Goal: Information Seeking & Learning: Learn about a topic

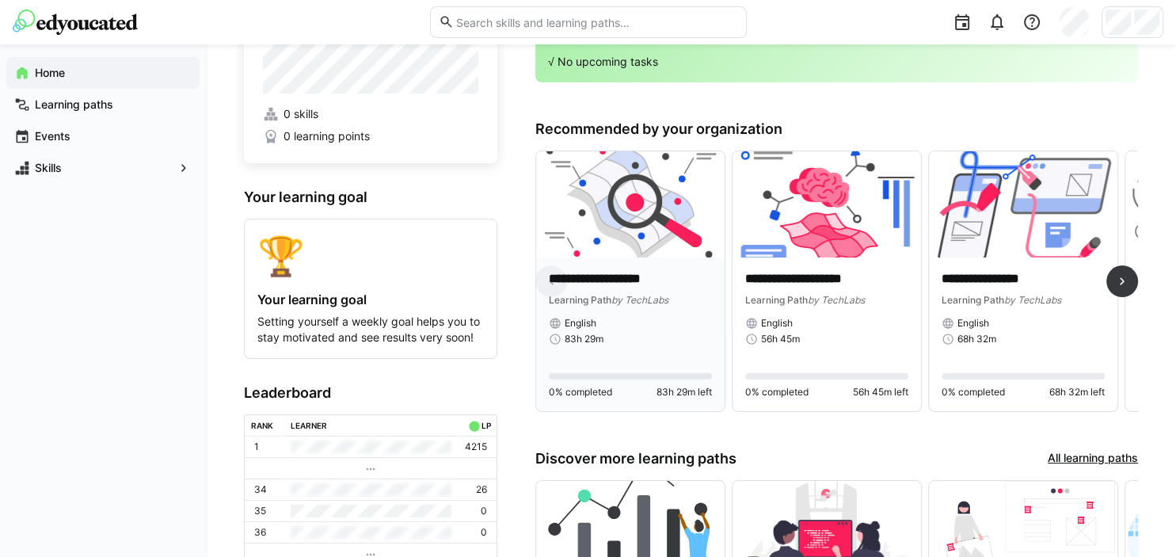
scroll to position [76, 0]
click at [584, 306] on div "**********" at bounding box center [630, 307] width 163 height 75
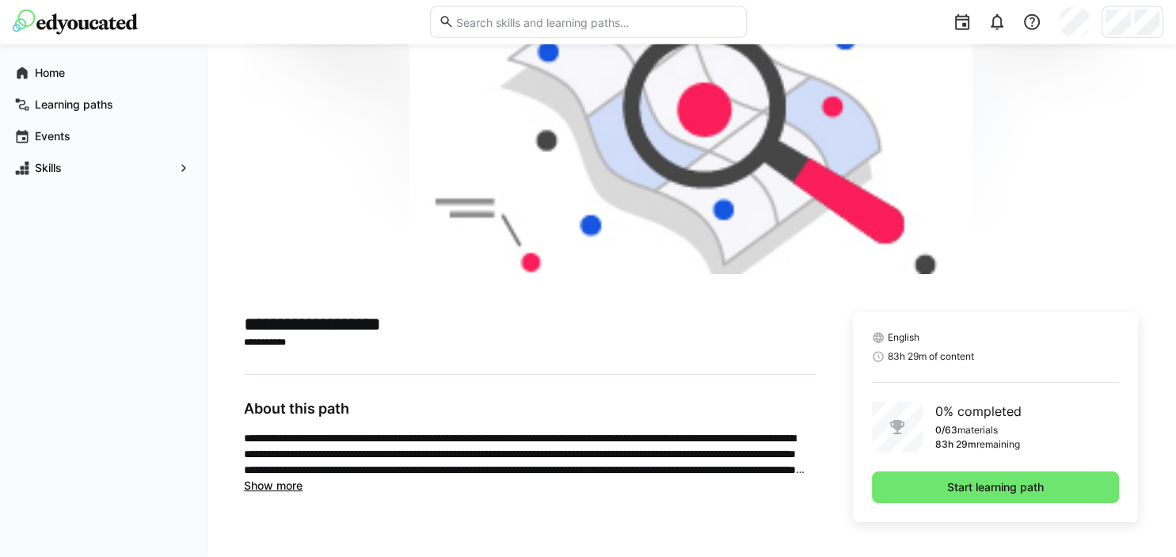
scroll to position [127, 0]
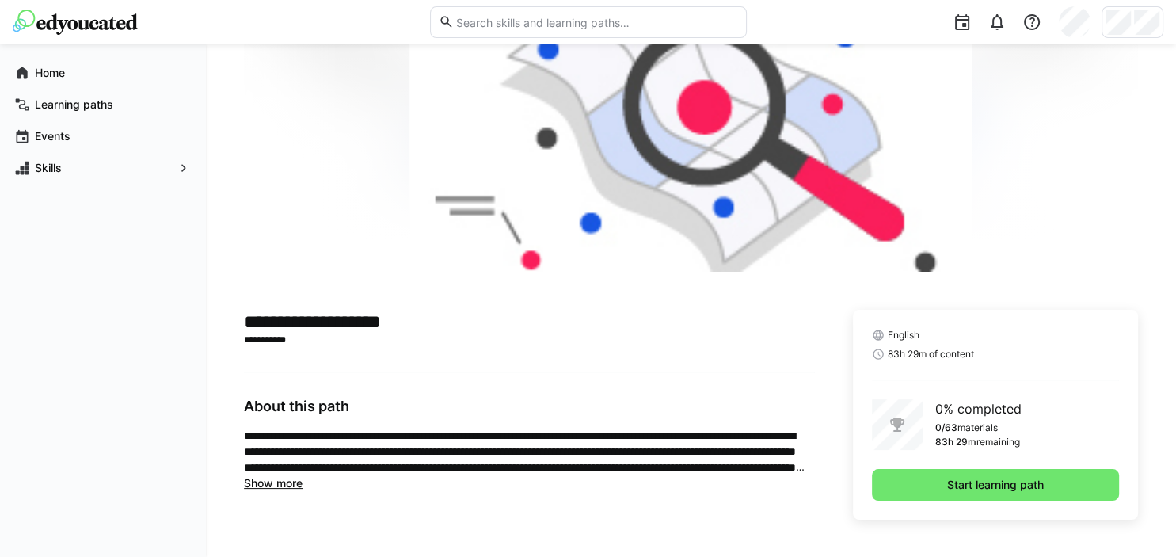
click at [290, 483] on span "Show more" at bounding box center [273, 482] width 59 height 13
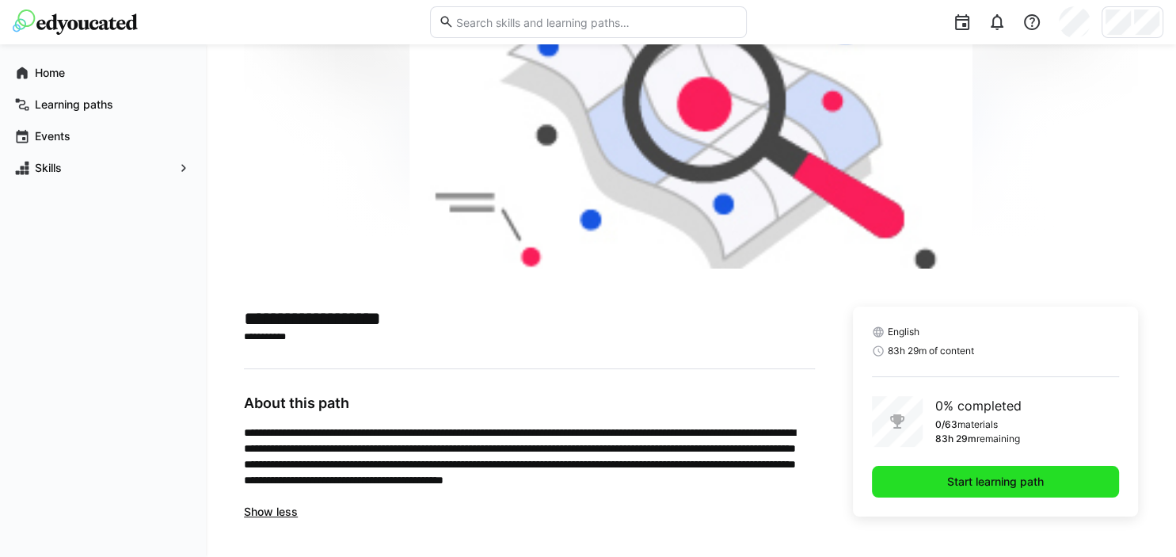
click at [1003, 477] on span "Start learning path" at bounding box center [994, 481] width 101 height 16
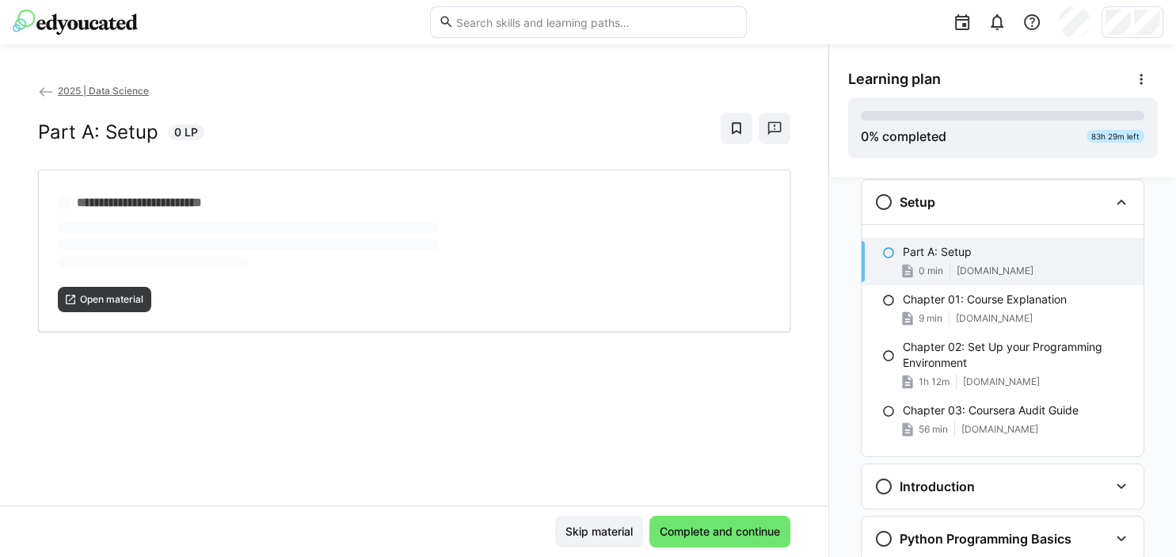
scroll to position [25, 0]
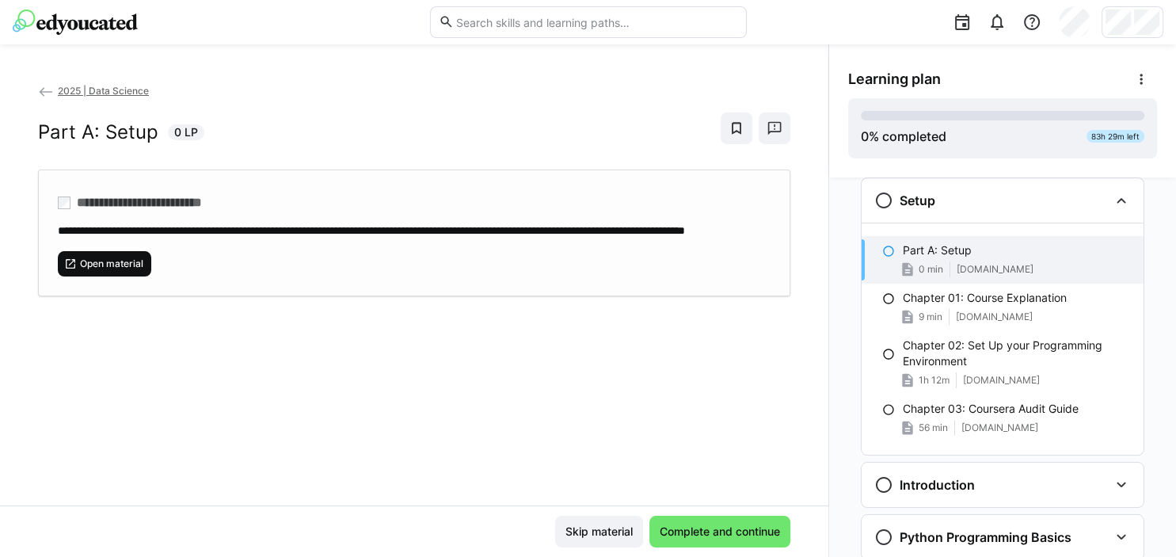
click at [78, 270] on span "Open material" at bounding box center [104, 263] width 81 height 13
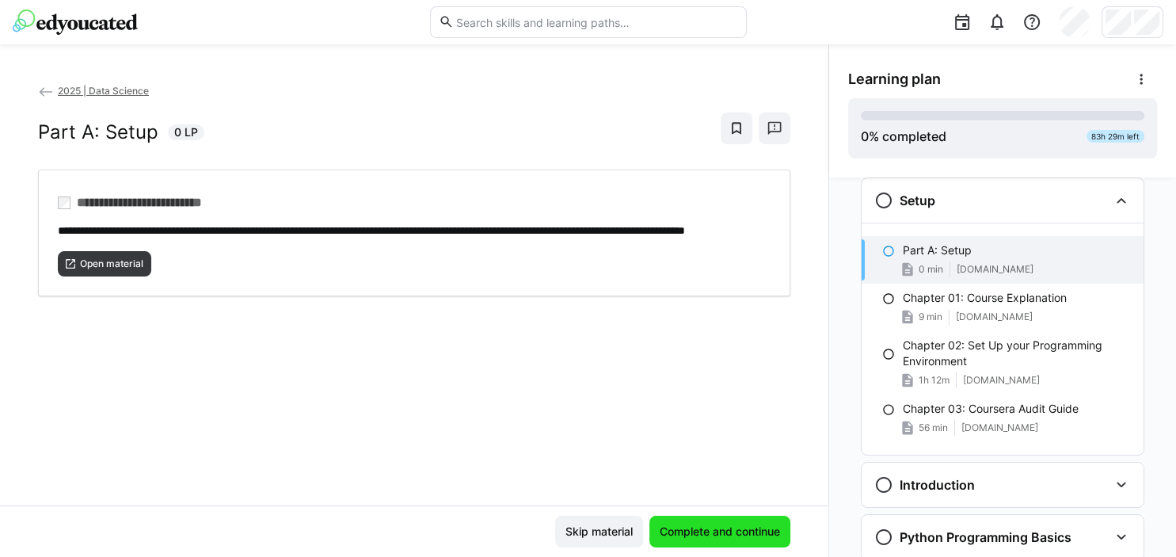
click at [725, 537] on span "Complete and continue" at bounding box center [719, 531] width 125 height 16
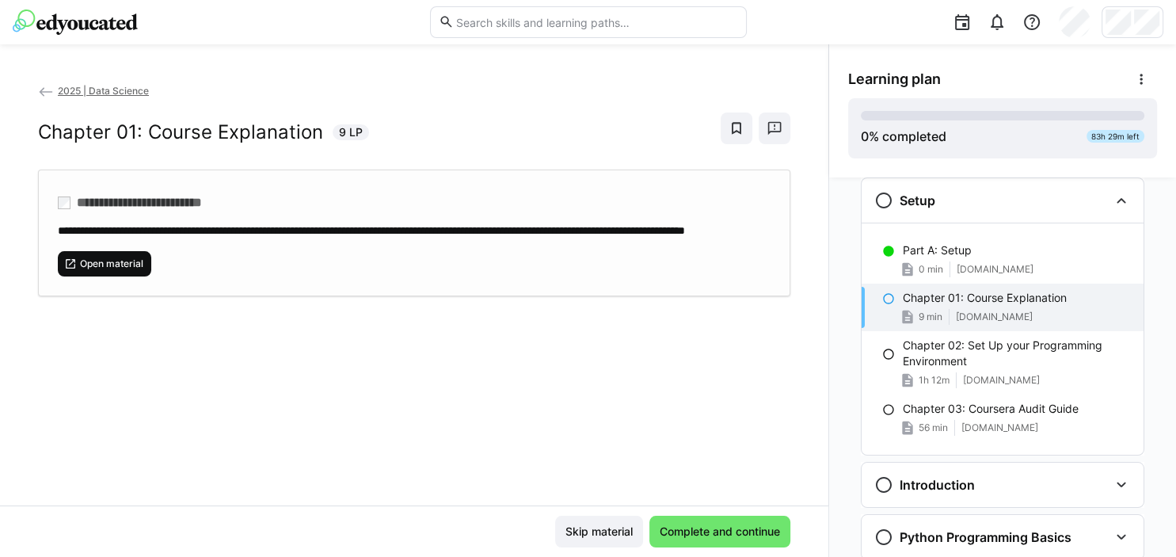
click at [150, 272] on span "Open material" at bounding box center [104, 263] width 93 height 25
drag, startPoint x: 657, startPoint y: 538, endPoint x: 420, endPoint y: 363, distance: 294.5
click at [420, 363] on app-classroom-main-layout "**********" at bounding box center [414, 319] width 828 height 474
click at [113, 270] on span "Open material" at bounding box center [111, 263] width 67 height 13
click at [460, 293] on div "**********" at bounding box center [414, 232] width 752 height 127
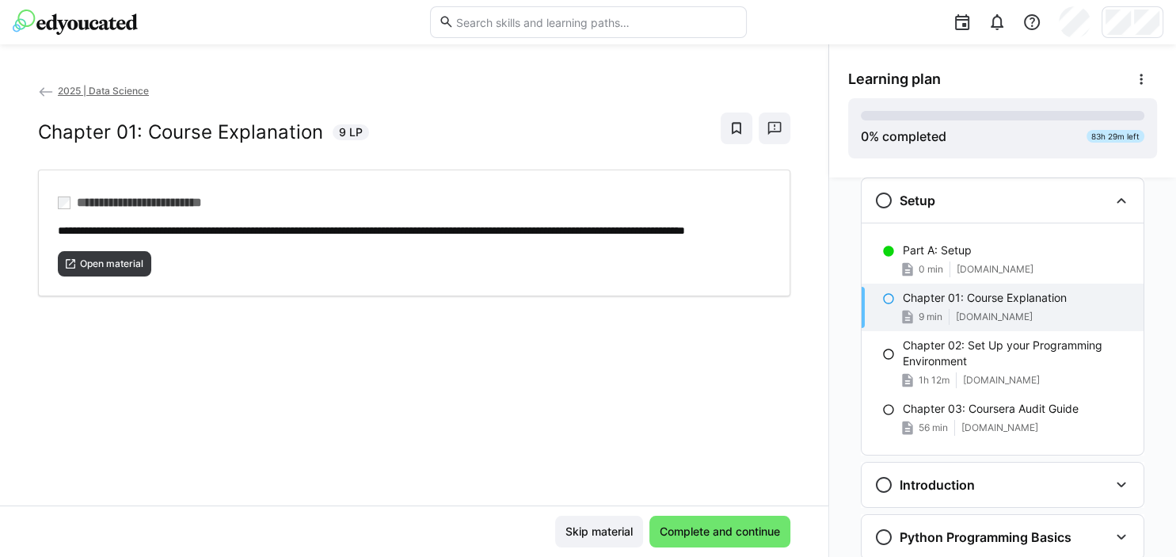
click at [396, 420] on div "**********" at bounding box center [414, 293] width 828 height 423
click at [781, 515] on div "Skip material Complete and continue" at bounding box center [414, 530] width 828 height 51
click at [766, 523] on span "Complete and continue" at bounding box center [719, 531] width 141 height 32
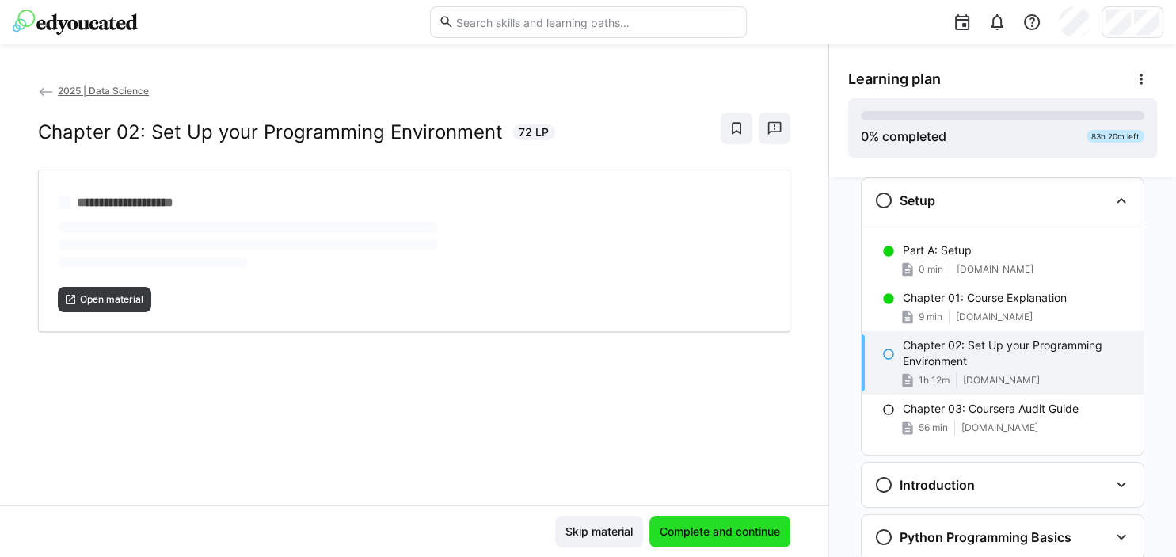
click at [766, 523] on span "Complete and continue" at bounding box center [719, 531] width 141 height 32
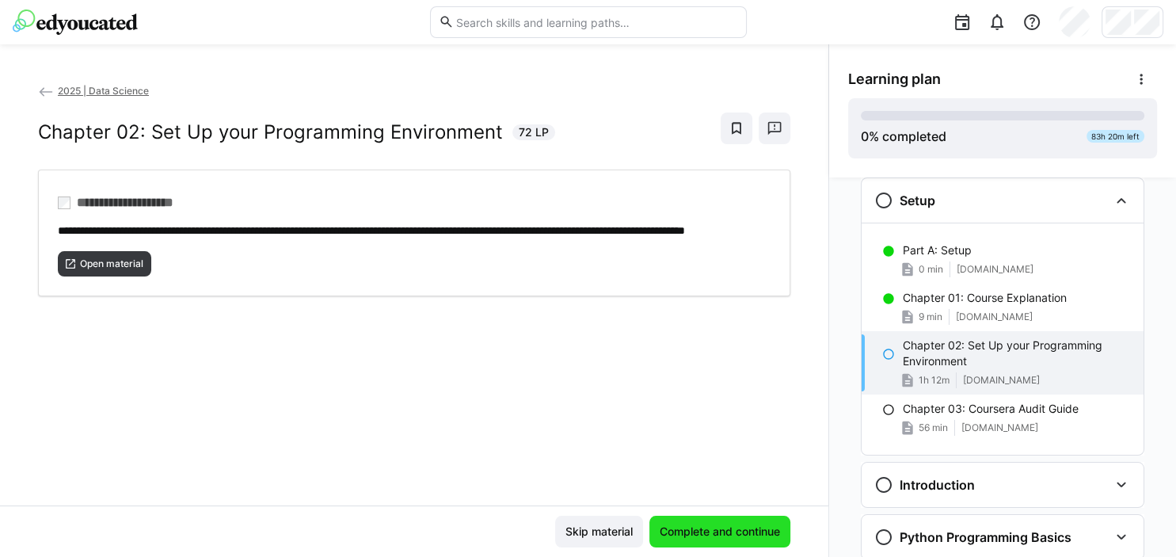
click at [684, 526] on span "Complete and continue" at bounding box center [719, 531] width 125 height 16
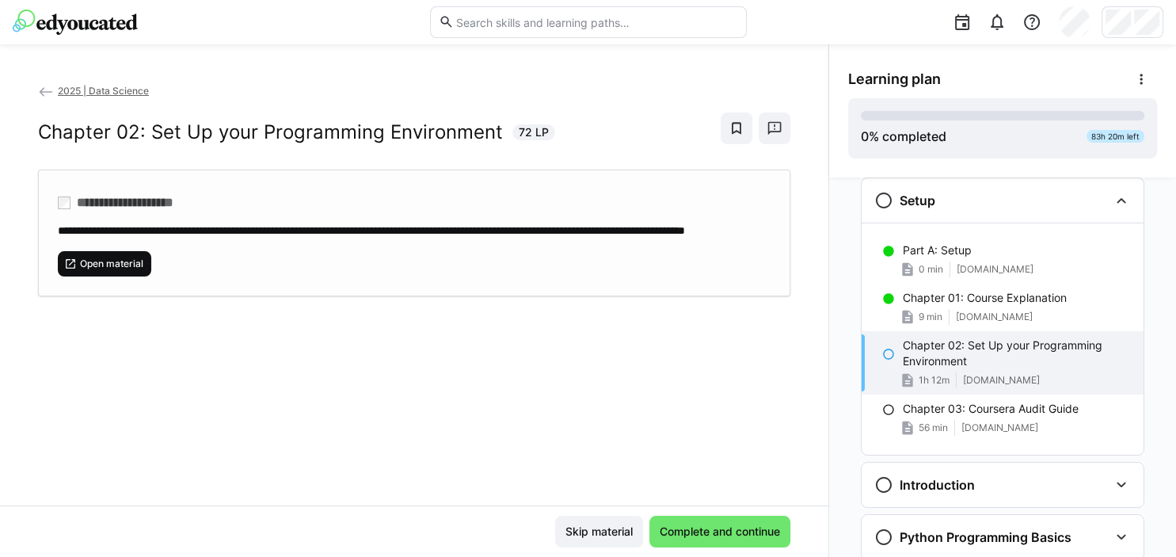
click at [138, 270] on span "Open material" at bounding box center [111, 263] width 67 height 13
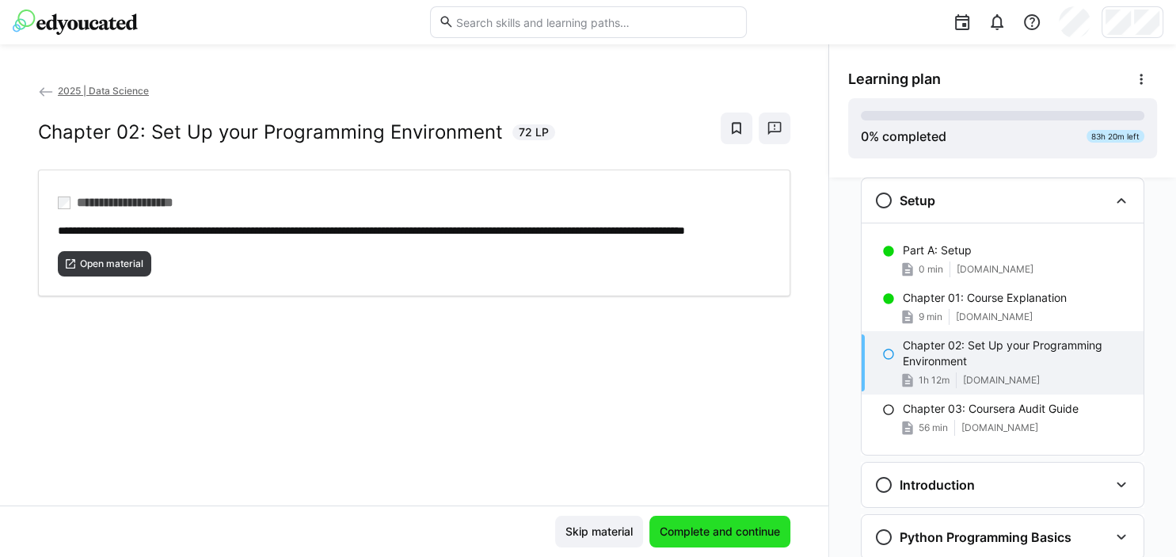
click at [736, 534] on span "Complete and continue" at bounding box center [719, 531] width 125 height 16
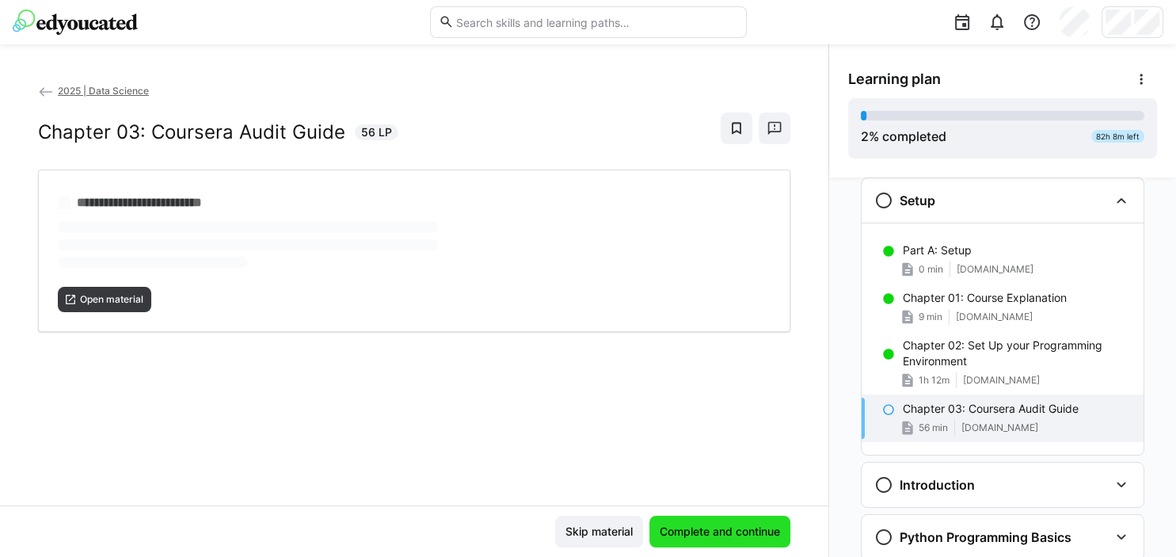
click at [736, 523] on span "Complete and continue" at bounding box center [719, 531] width 141 height 32
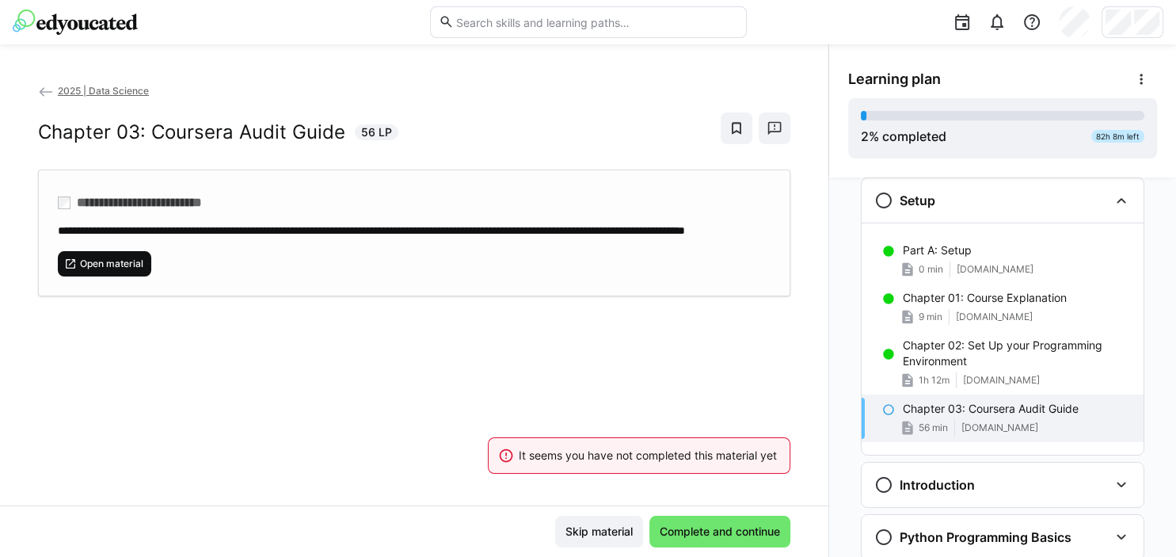
click at [100, 270] on span "Open material" at bounding box center [111, 263] width 67 height 13
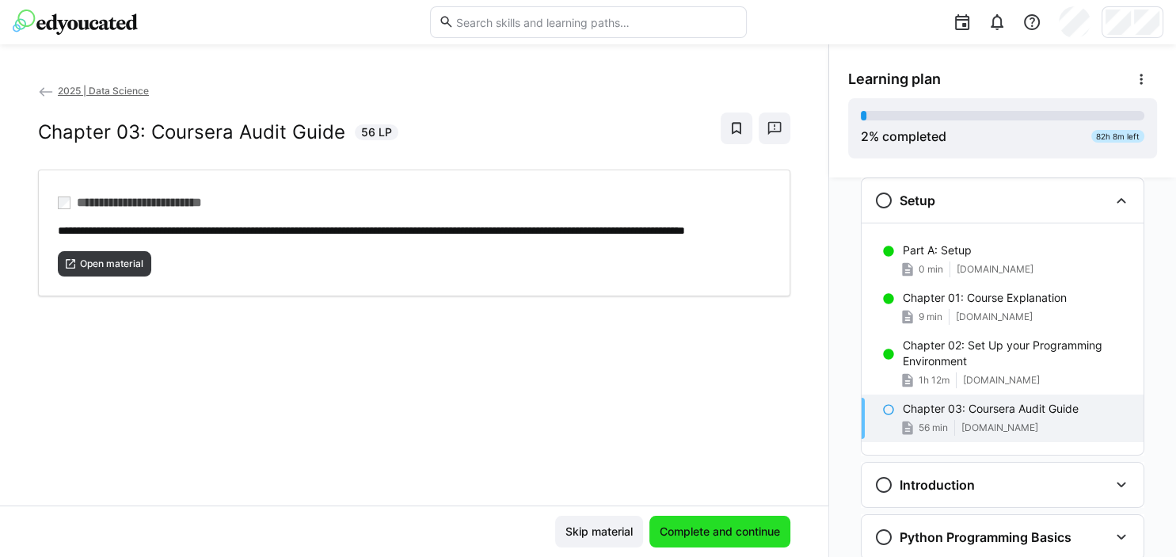
click at [703, 523] on span "Complete and continue" at bounding box center [719, 531] width 141 height 32
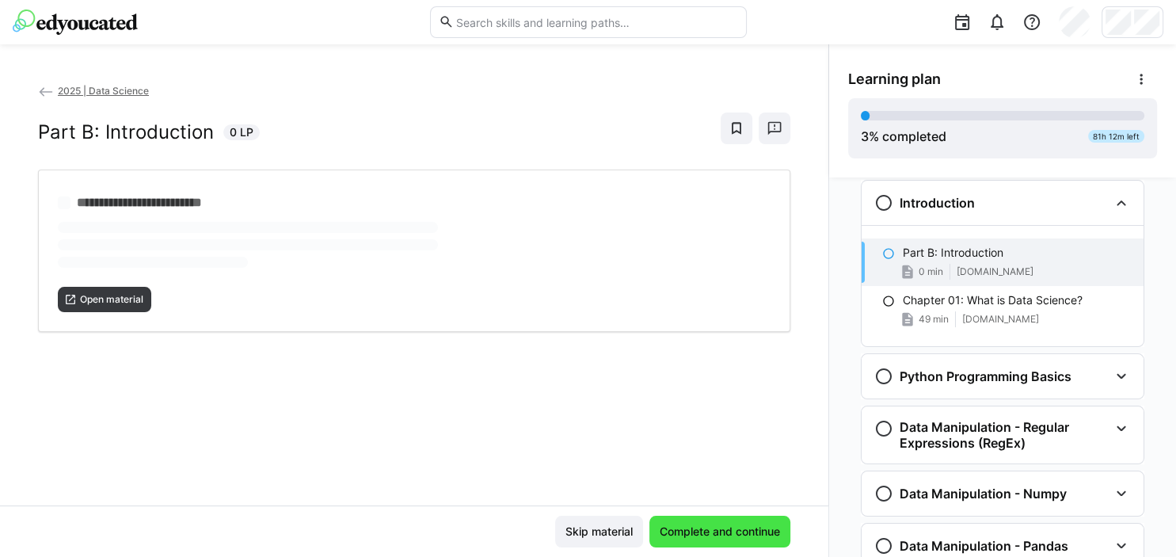
scroll to position [309, 0]
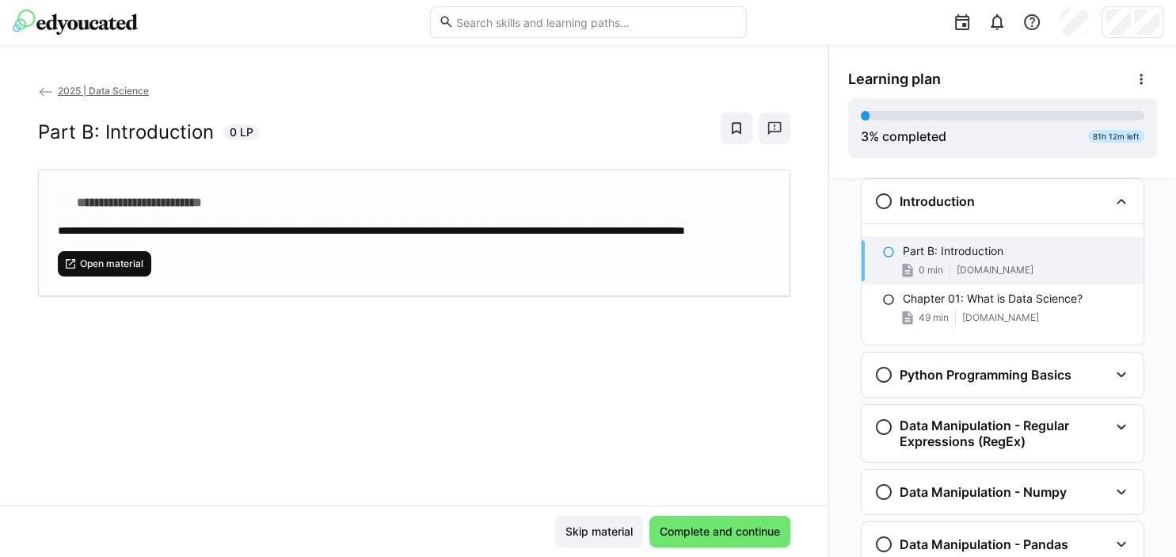
click at [91, 270] on span "Open material" at bounding box center [111, 263] width 67 height 13
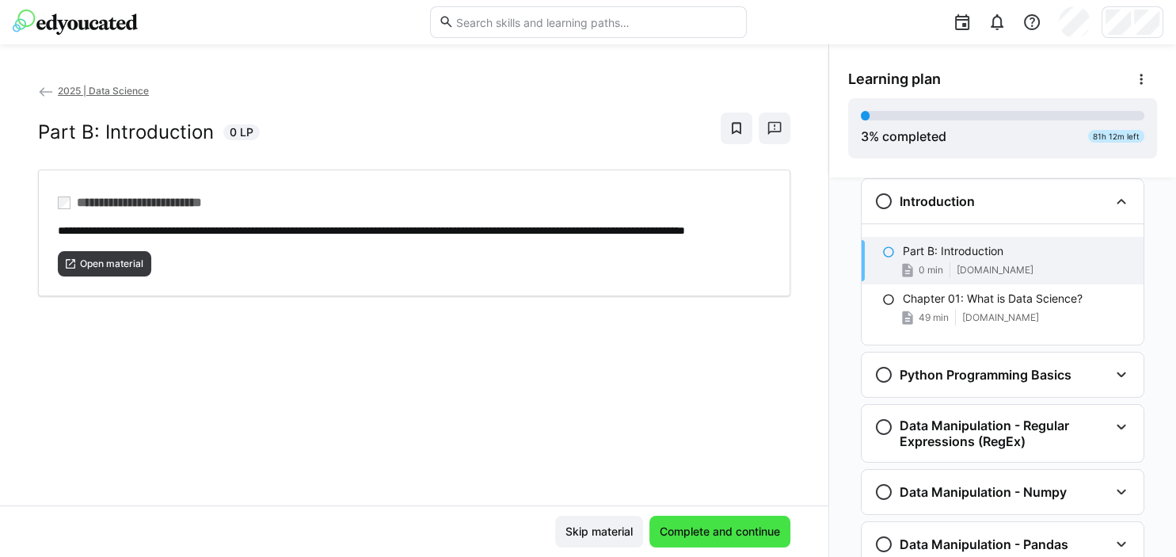
click at [697, 529] on span "Complete and continue" at bounding box center [719, 531] width 125 height 16
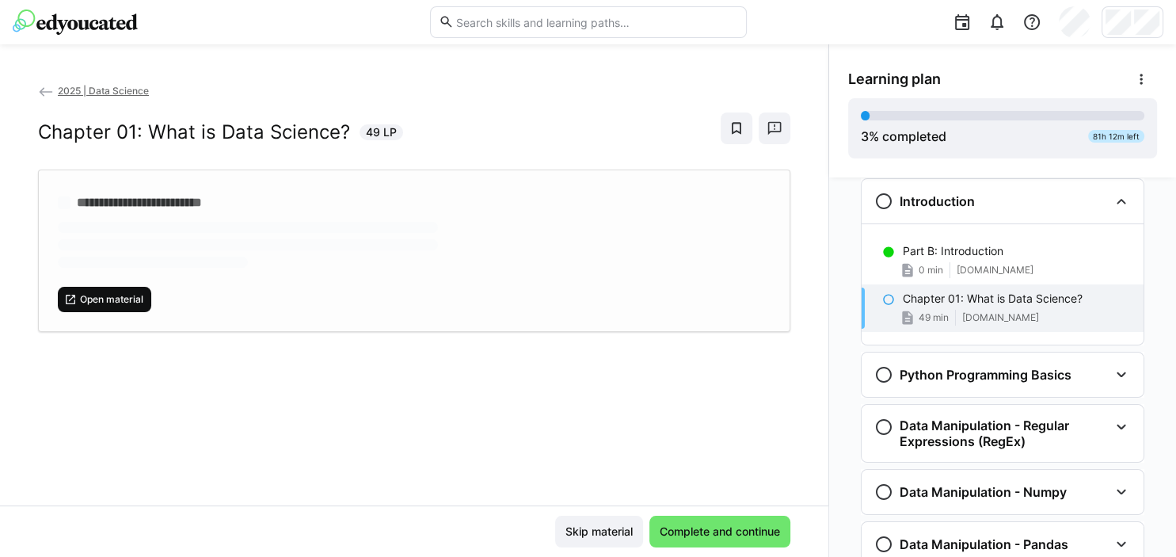
click at [86, 299] on span "Open material" at bounding box center [111, 299] width 67 height 13
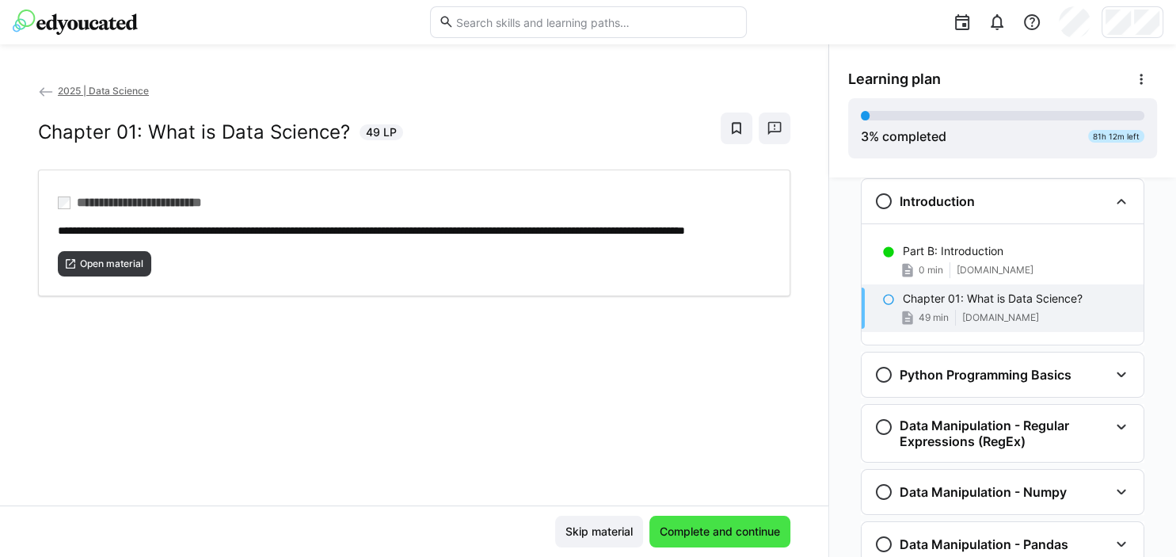
click at [664, 533] on span "Complete and continue" at bounding box center [719, 531] width 125 height 16
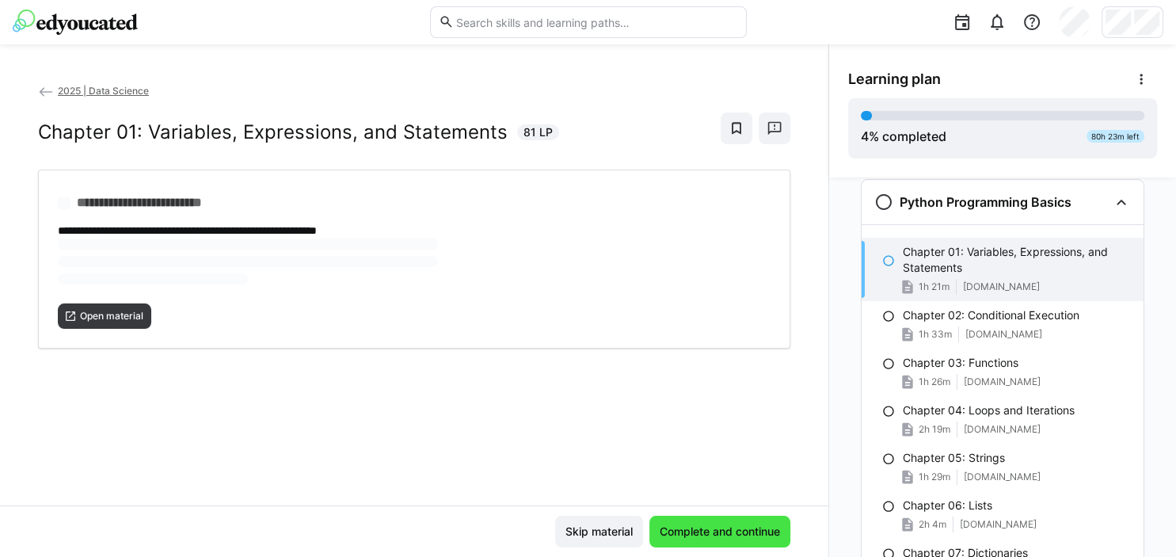
scroll to position [482, 0]
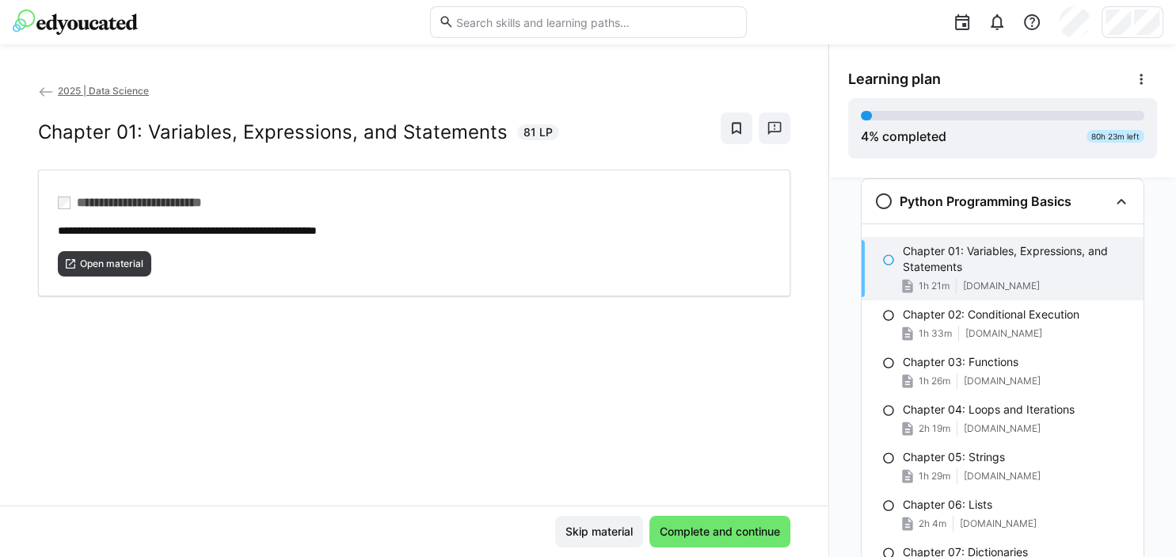
click at [49, 21] on img at bounding box center [75, 22] width 125 height 25
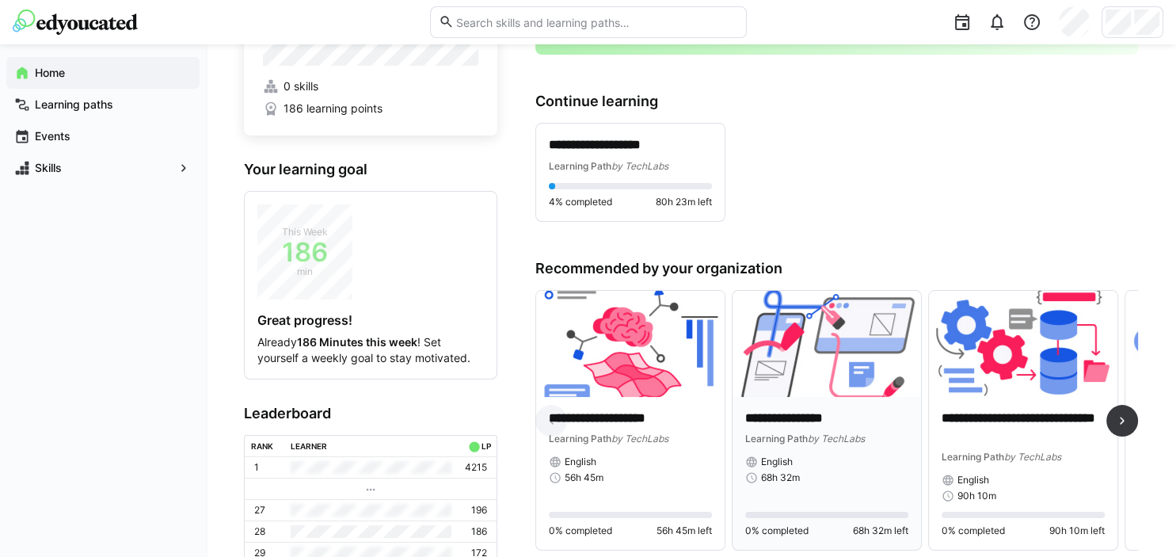
scroll to position [105, 0]
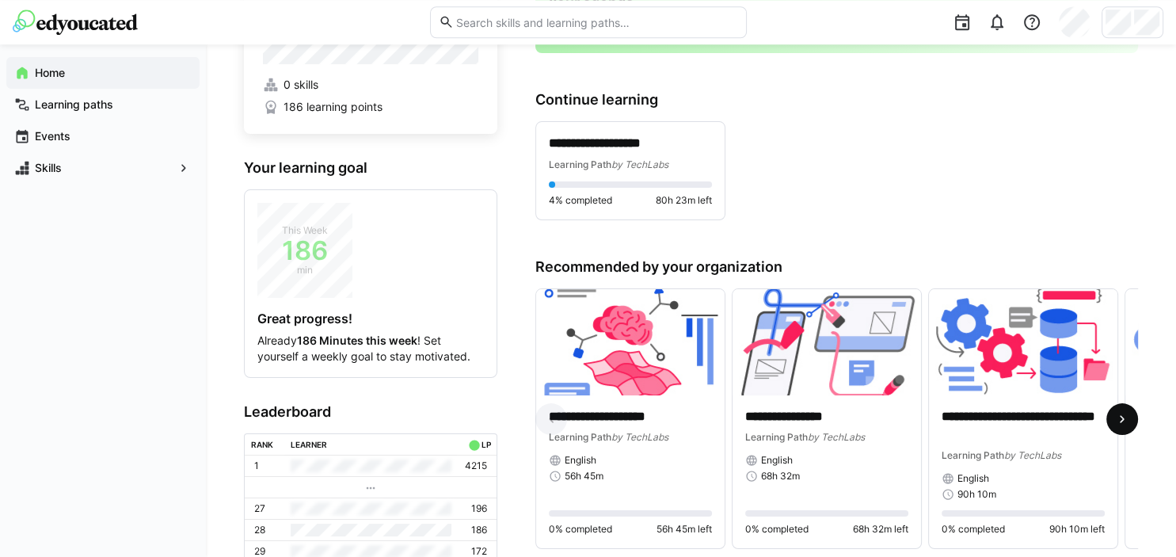
click at [1117, 409] on span at bounding box center [1122, 419] width 32 height 32
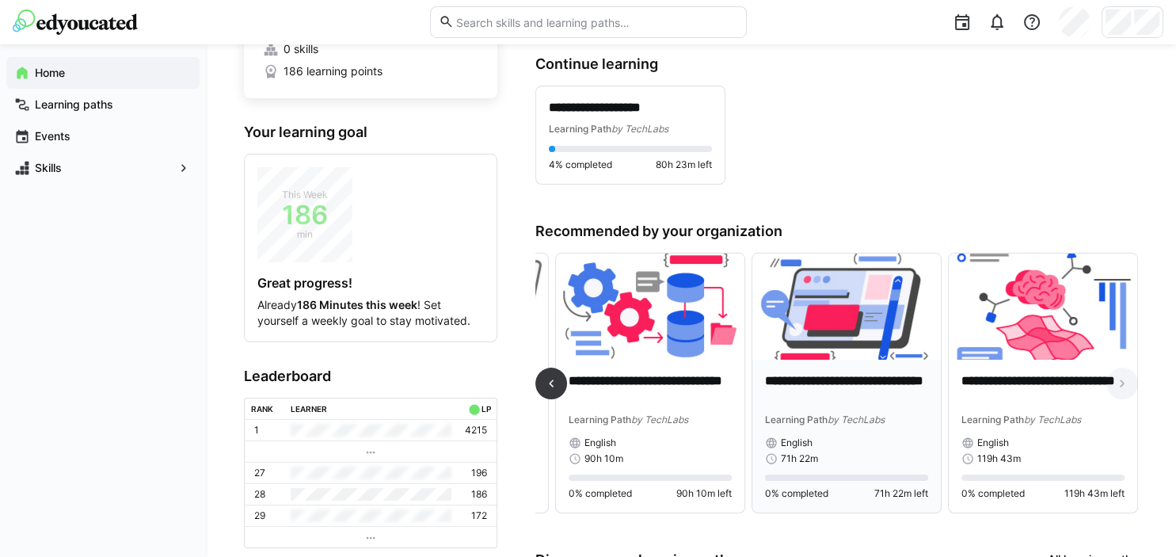
scroll to position [142, 0]
click at [564, 386] on span at bounding box center [551, 383] width 32 height 32
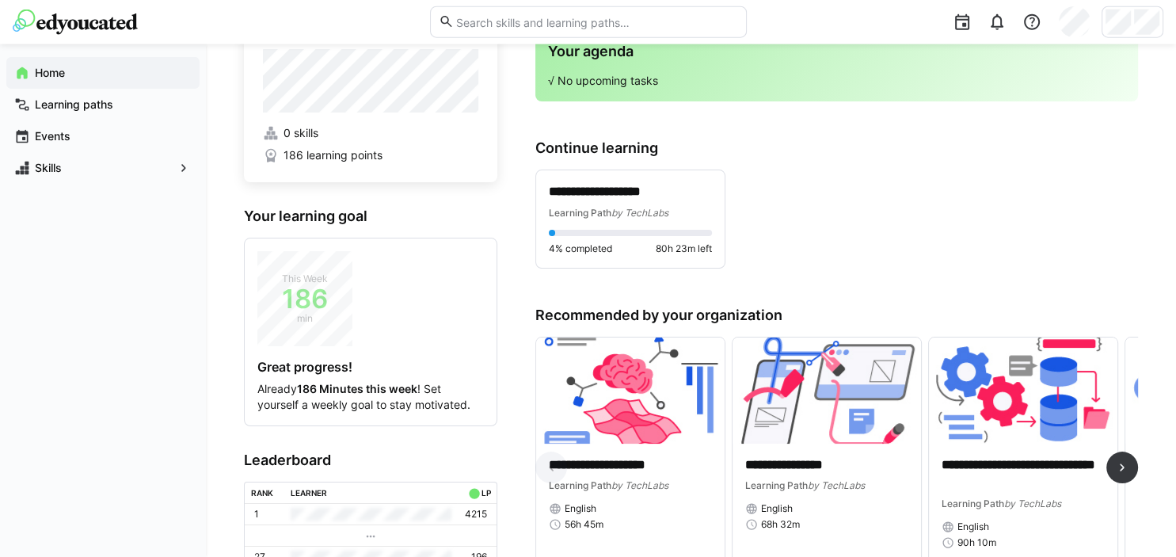
scroll to position [59, 0]
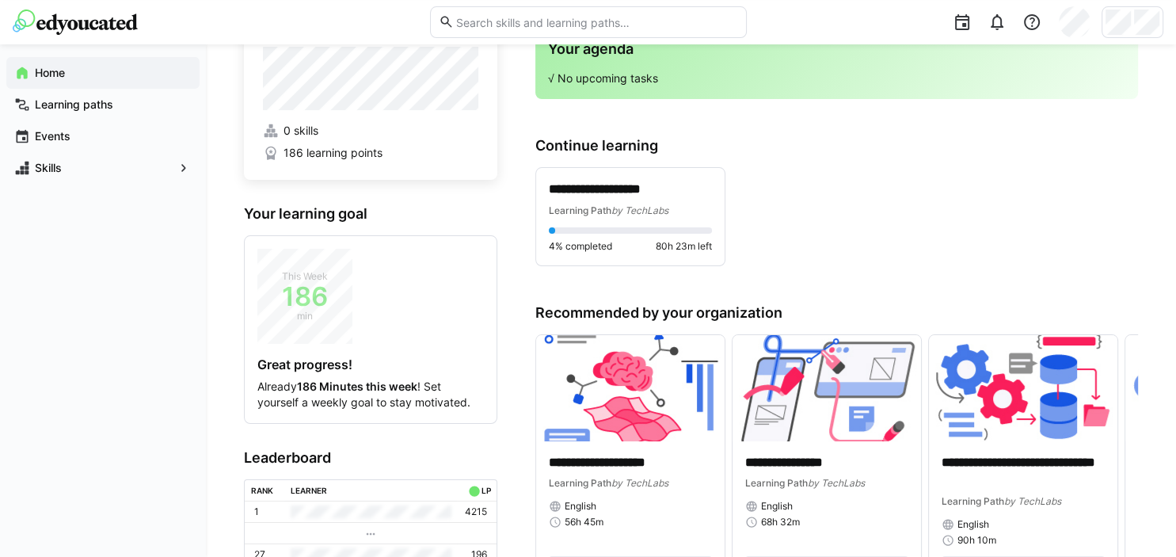
click at [1124, 35] on div at bounding box center [1132, 22] width 62 height 32
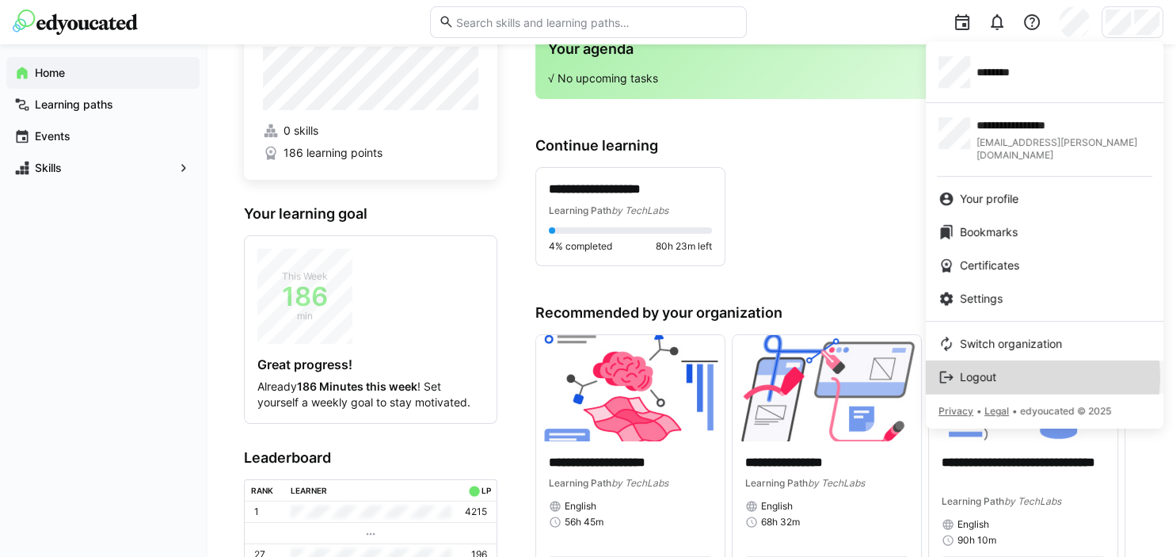
click at [1018, 369] on div "Logout" at bounding box center [1044, 377] width 212 height 16
